Goal: Check status: Check status

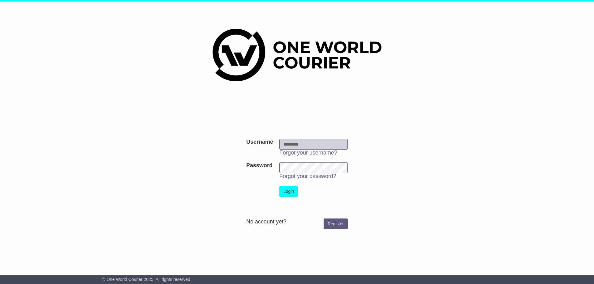
type input "**********"
click at [287, 193] on button "Login" at bounding box center [288, 191] width 19 height 11
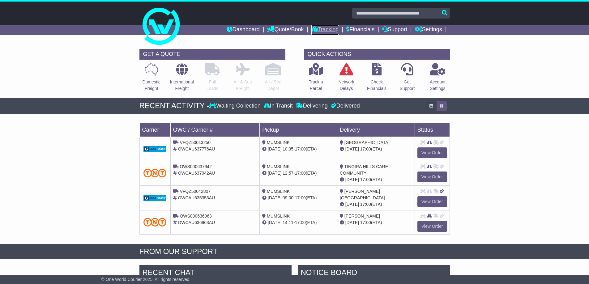
click at [324, 27] on link "Tracking" at bounding box center [325, 30] width 27 height 11
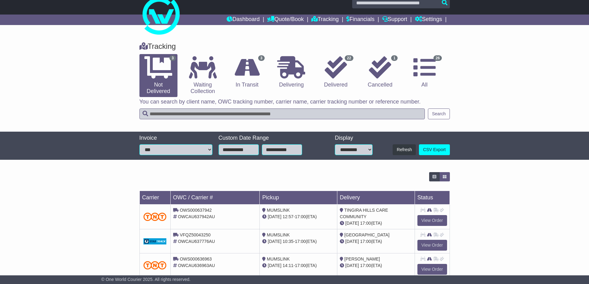
scroll to position [26, 0]
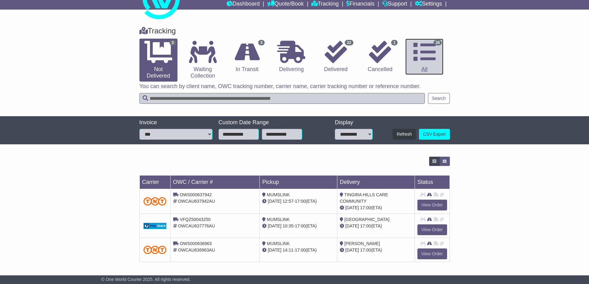
click at [427, 69] on link "26 All" at bounding box center [425, 57] width 38 height 37
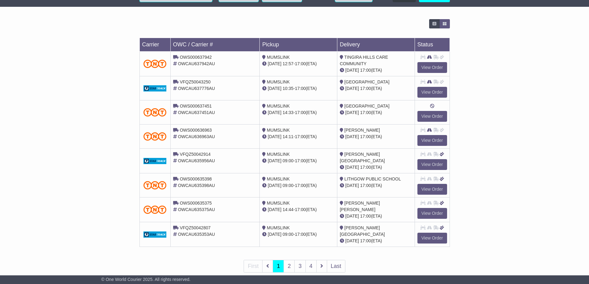
scroll to position [175, 0]
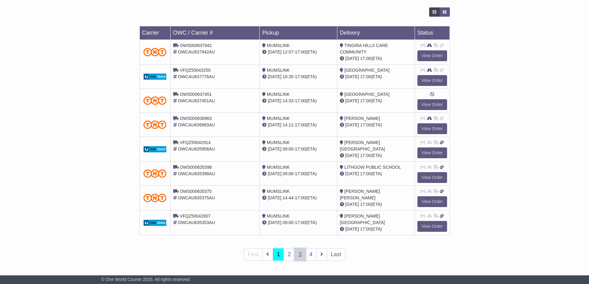
click at [299, 252] on link "3" at bounding box center [299, 254] width 11 height 13
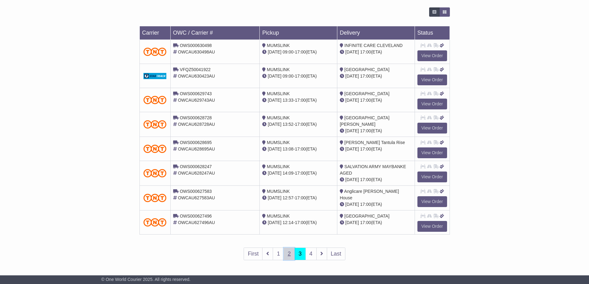
click at [291, 256] on link "2" at bounding box center [289, 254] width 11 height 13
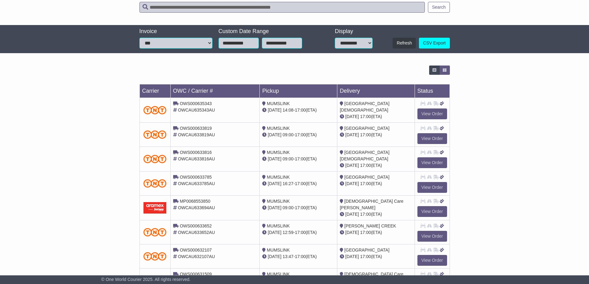
scroll to position [124, 0]
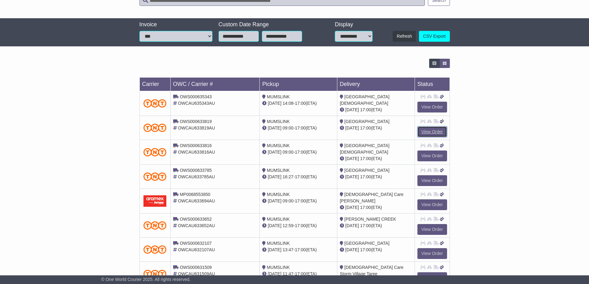
click at [427, 129] on link "View Order" at bounding box center [433, 132] width 30 height 11
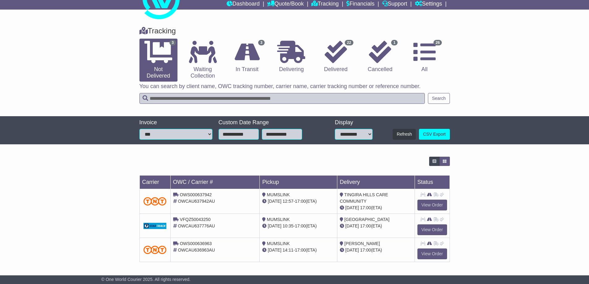
scroll to position [26, 0]
click at [337, 50] on icon at bounding box center [336, 52] width 22 height 22
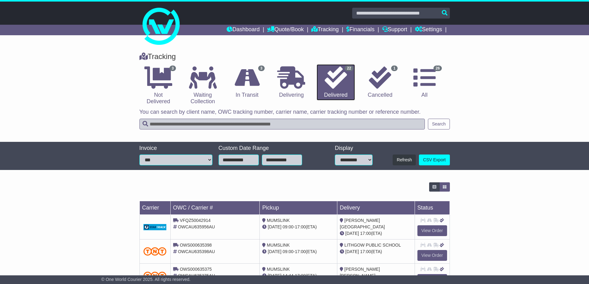
scroll to position [31, 0]
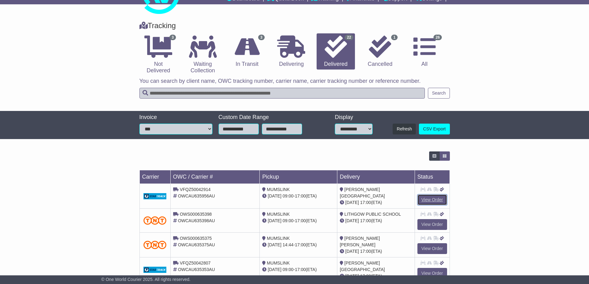
click at [428, 201] on link "View Order" at bounding box center [433, 200] width 30 height 11
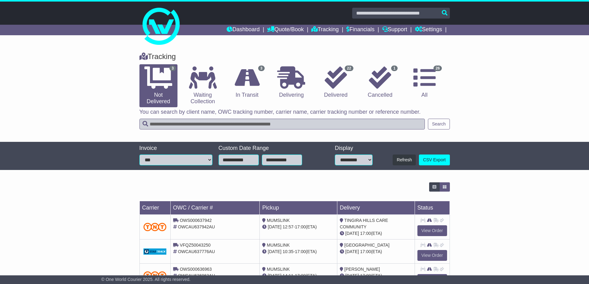
scroll to position [26, 0]
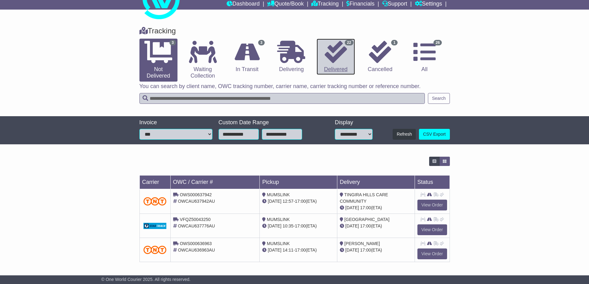
click at [334, 55] on icon at bounding box center [336, 52] width 22 height 22
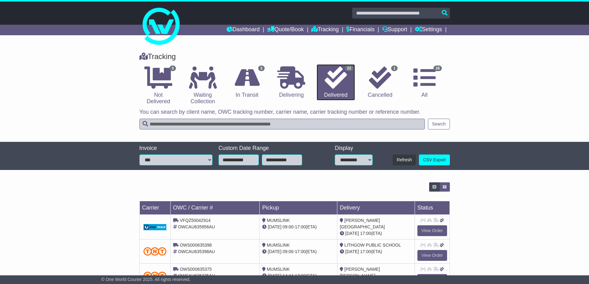
scroll to position [31, 0]
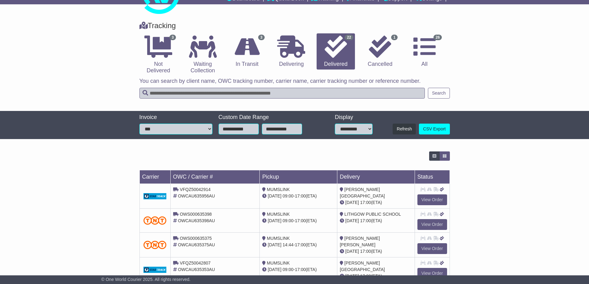
click at [376, 220] on div "[DATE] 17:00 (ETA)" at bounding box center [376, 221] width 72 height 6
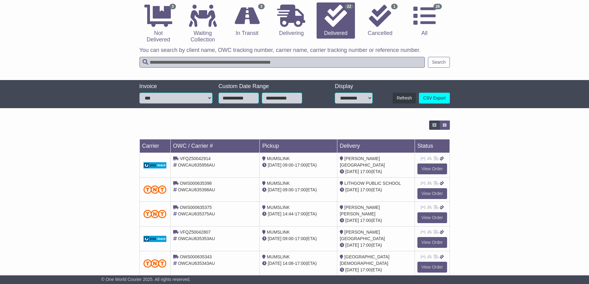
scroll to position [93, 0]
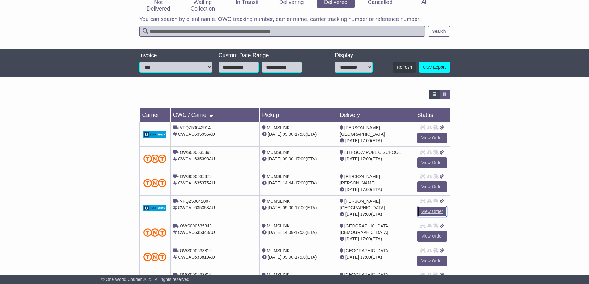
click at [431, 210] on link "View Order" at bounding box center [433, 211] width 30 height 11
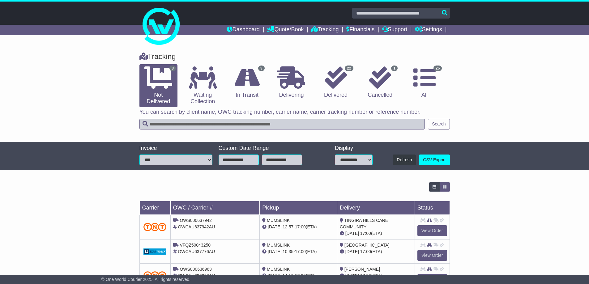
scroll to position [26, 0]
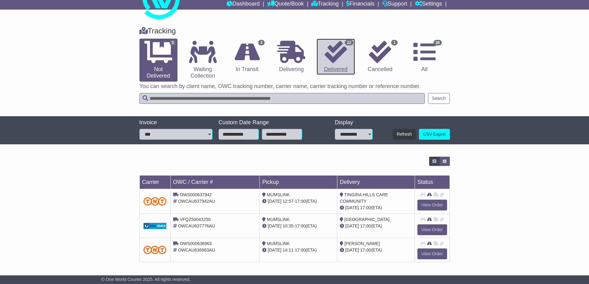
click at [338, 50] on icon at bounding box center [336, 52] width 22 height 22
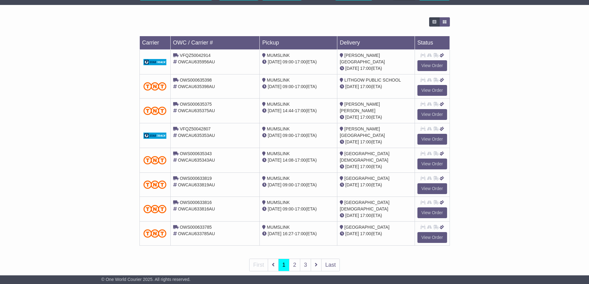
scroll to position [174, 0]
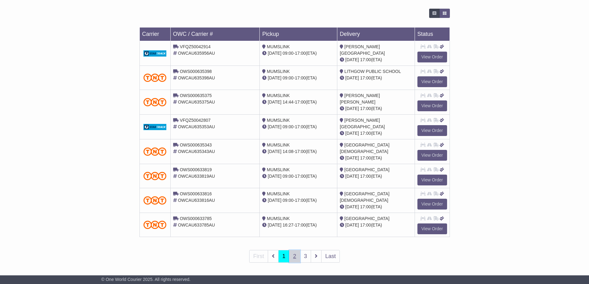
click at [293, 257] on link "2" at bounding box center [294, 256] width 11 height 13
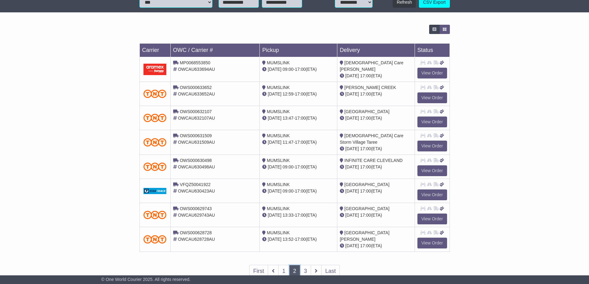
scroll to position [175, 0]
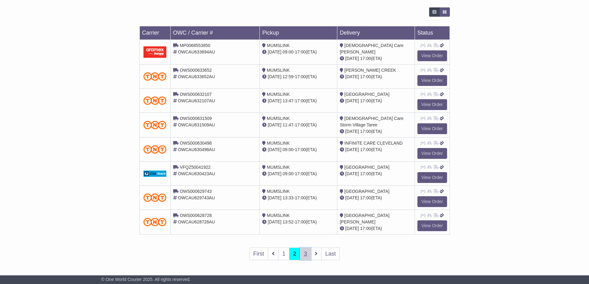
click at [305, 256] on link "3" at bounding box center [305, 254] width 11 height 13
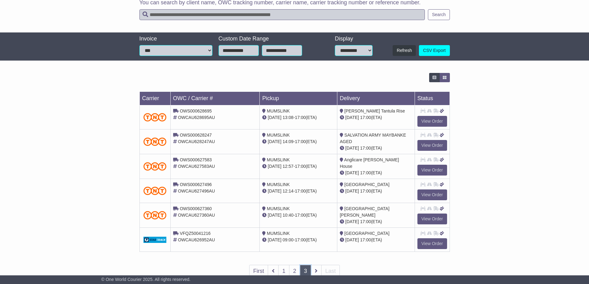
scroll to position [126, 0]
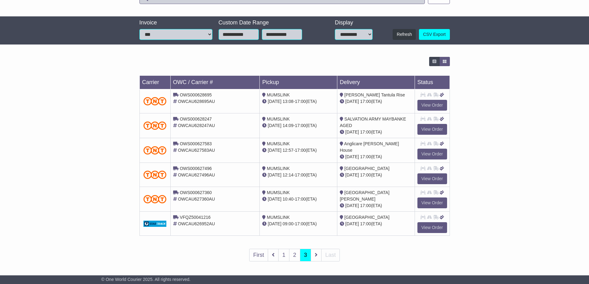
click at [316, 256] on ul "First 1 2 3 Last" at bounding box center [294, 255] width 91 height 13
click at [295, 258] on link "2" at bounding box center [294, 255] width 11 height 13
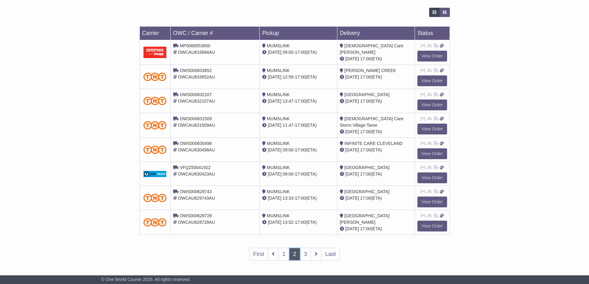
scroll to position [175, 0]
click at [284, 256] on link "1" at bounding box center [283, 254] width 11 height 13
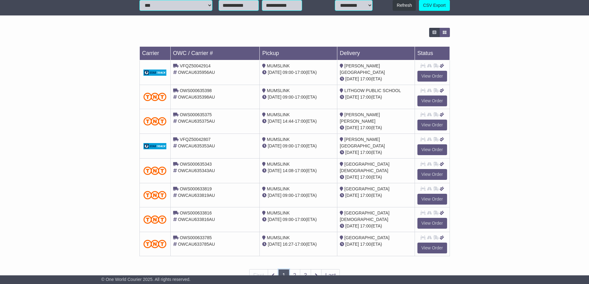
scroll to position [174, 0]
